Goal: Task Accomplishment & Management: Manage account settings

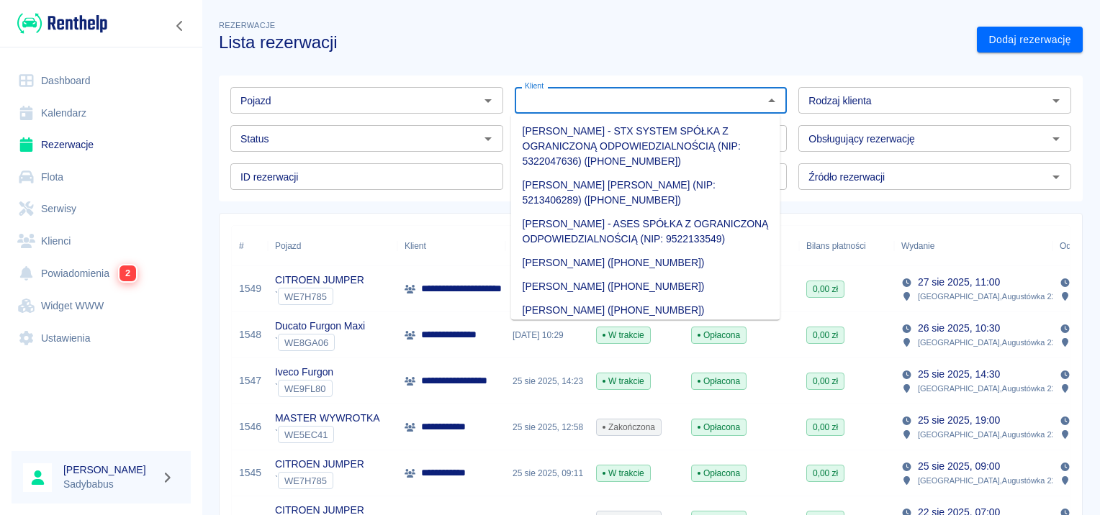
drag, startPoint x: 694, startPoint y: 104, endPoint x: 703, endPoint y: 104, distance: 9.4
click at [702, 104] on input "Klient" at bounding box center [639, 100] width 240 height 18
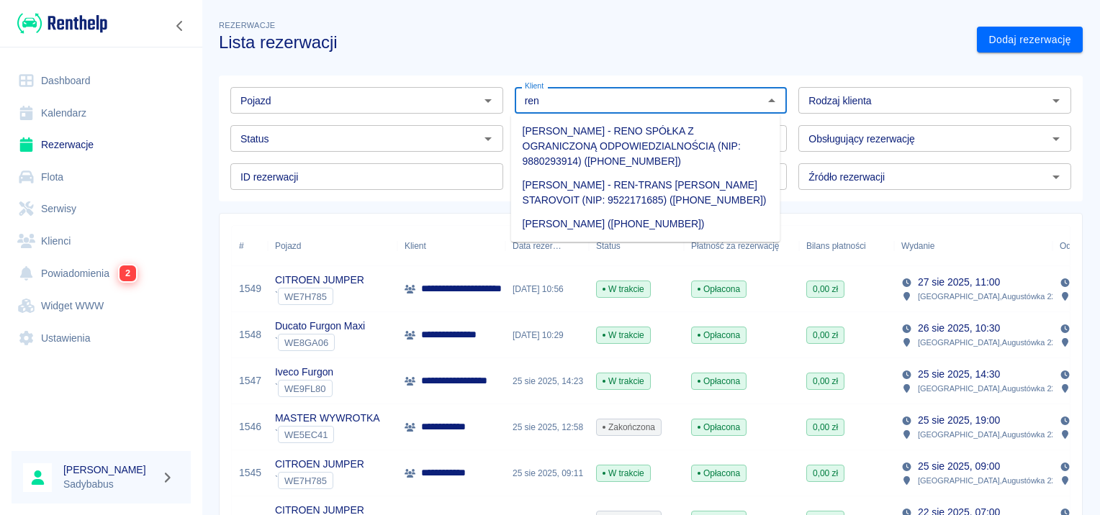
click at [666, 190] on li "[PERSON_NAME] - REN-TRANS [PERSON_NAME] STAROVOIT (NIP: 9522171685) ([PHONE_NUM…" at bounding box center [645, 192] width 269 height 39
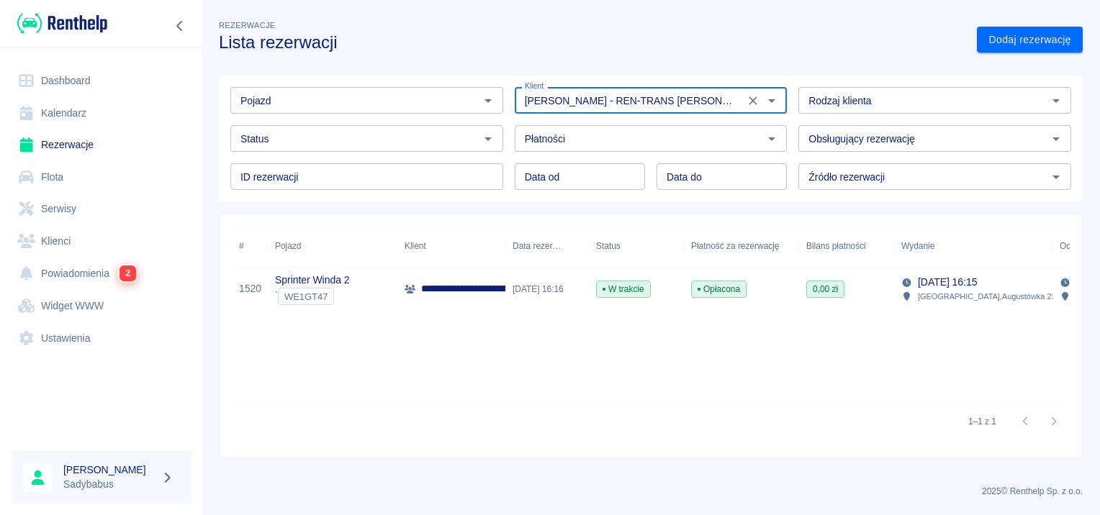
type input "[PERSON_NAME] - REN-TRANS [PERSON_NAME] STAROVOIT (NIP: 9522171685) ([PHONE_NUM…"
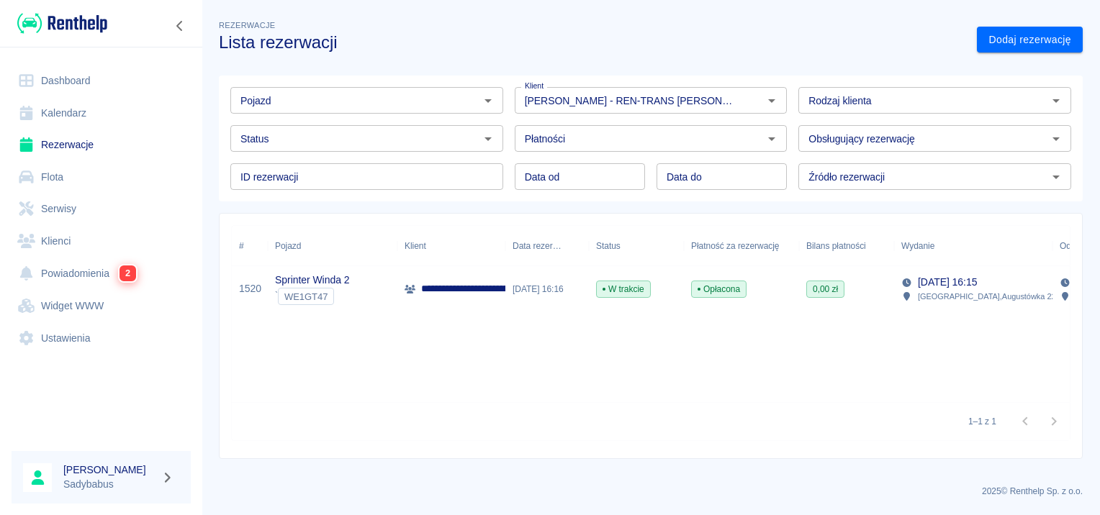
click at [426, 291] on p "**********" at bounding box center [492, 288] width 143 height 15
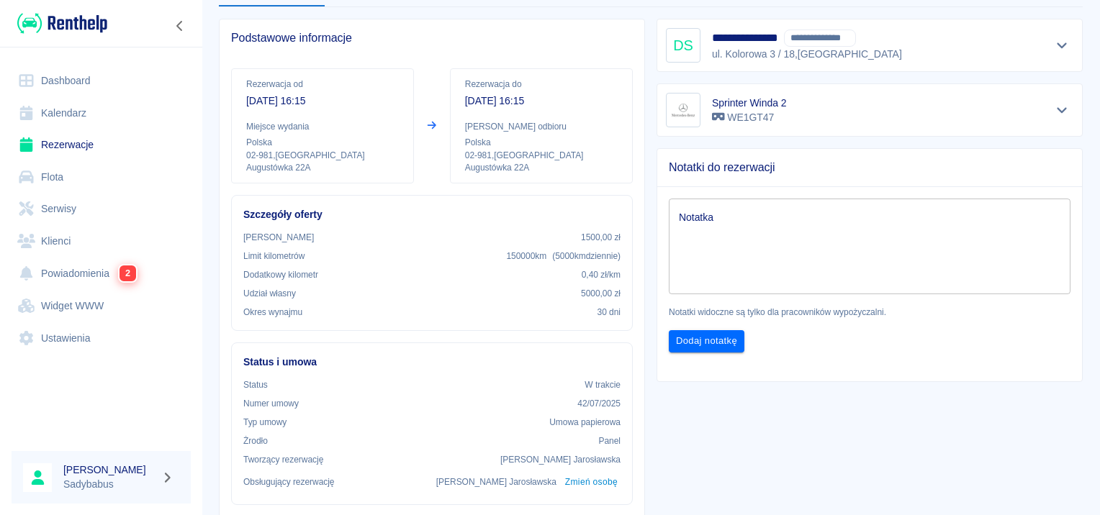
scroll to position [72, 0]
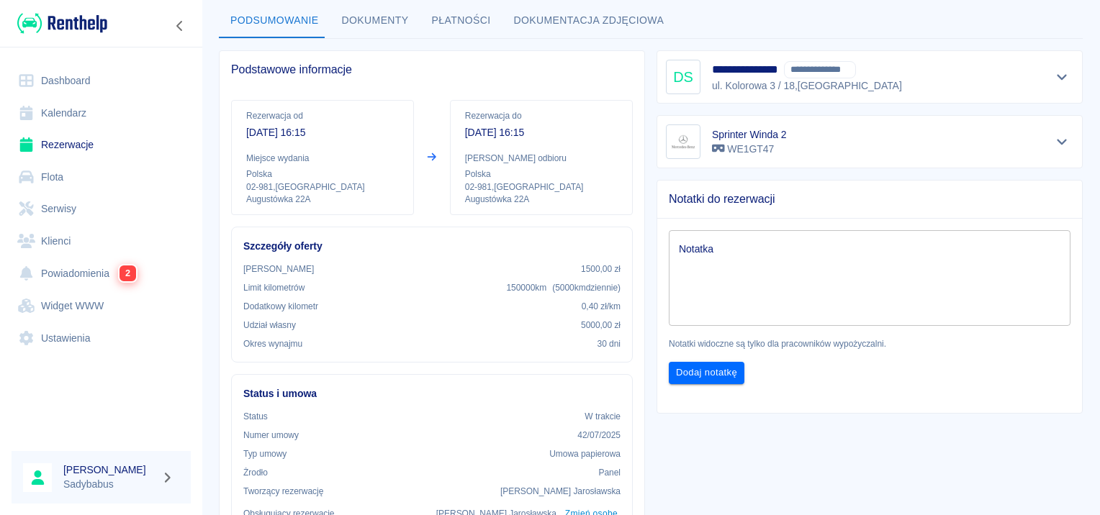
click at [75, 135] on link "Rezerwacje" at bounding box center [101, 145] width 179 height 32
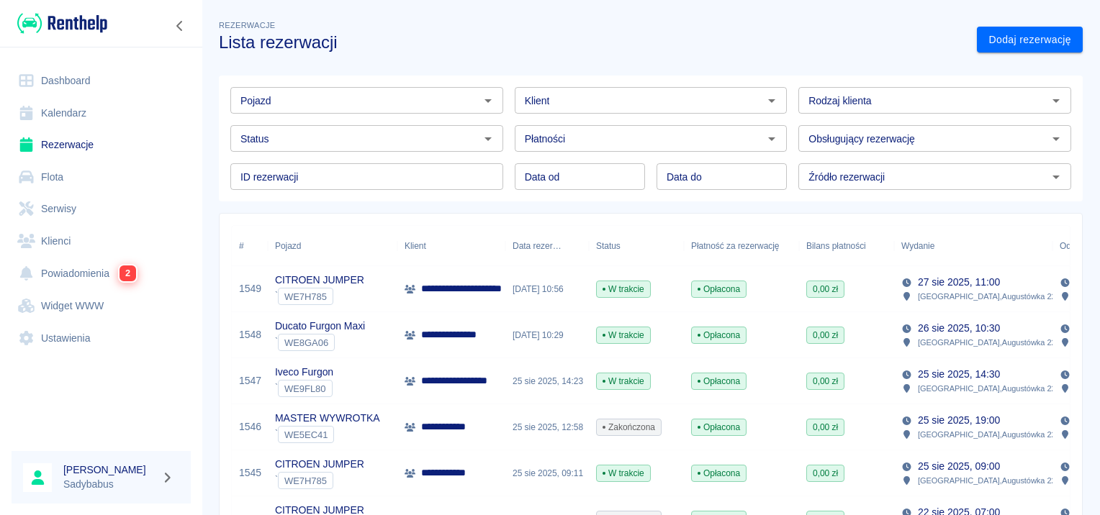
type input "DD.MM.YYYY"
click at [669, 181] on input "DD.MM.YYYY" at bounding box center [721, 176] width 130 height 27
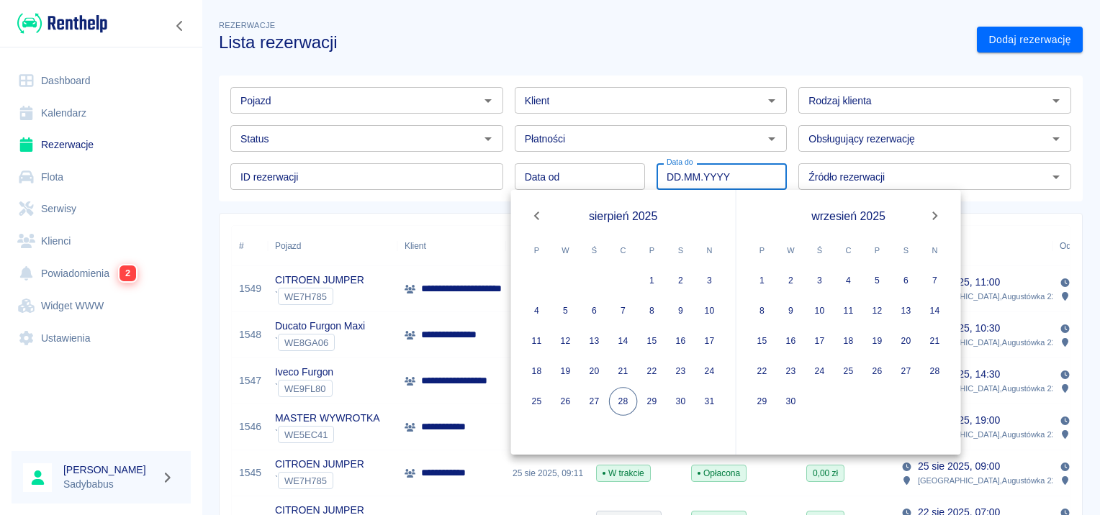
click at [669, 181] on input "DD.MM.YYYY" at bounding box center [721, 176] width 130 height 27
